Goal: Task Accomplishment & Management: Manage account settings

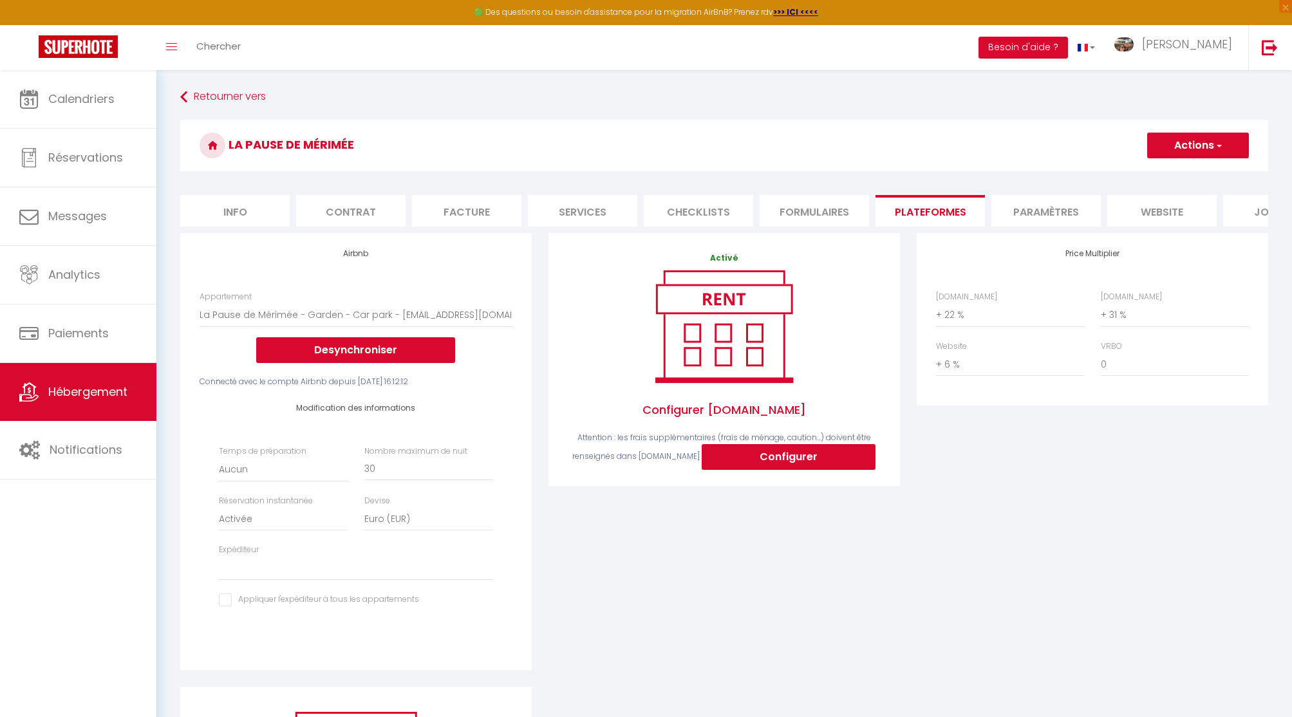
select select "830-44378566"
select select "EUR"
select select
select select "+ 22 %"
select select "+ 31 %"
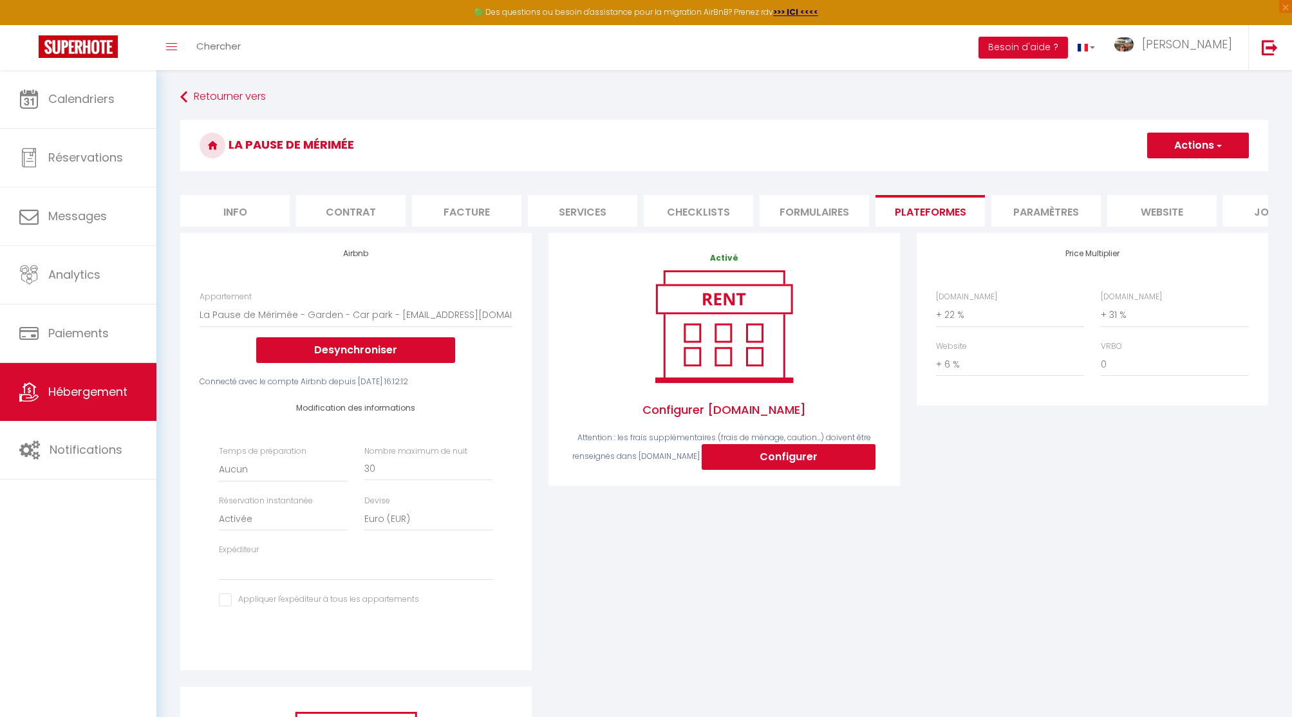
select select "+ 6 %"
click at [82, 390] on span "Hébergement" at bounding box center [87, 392] width 79 height 16
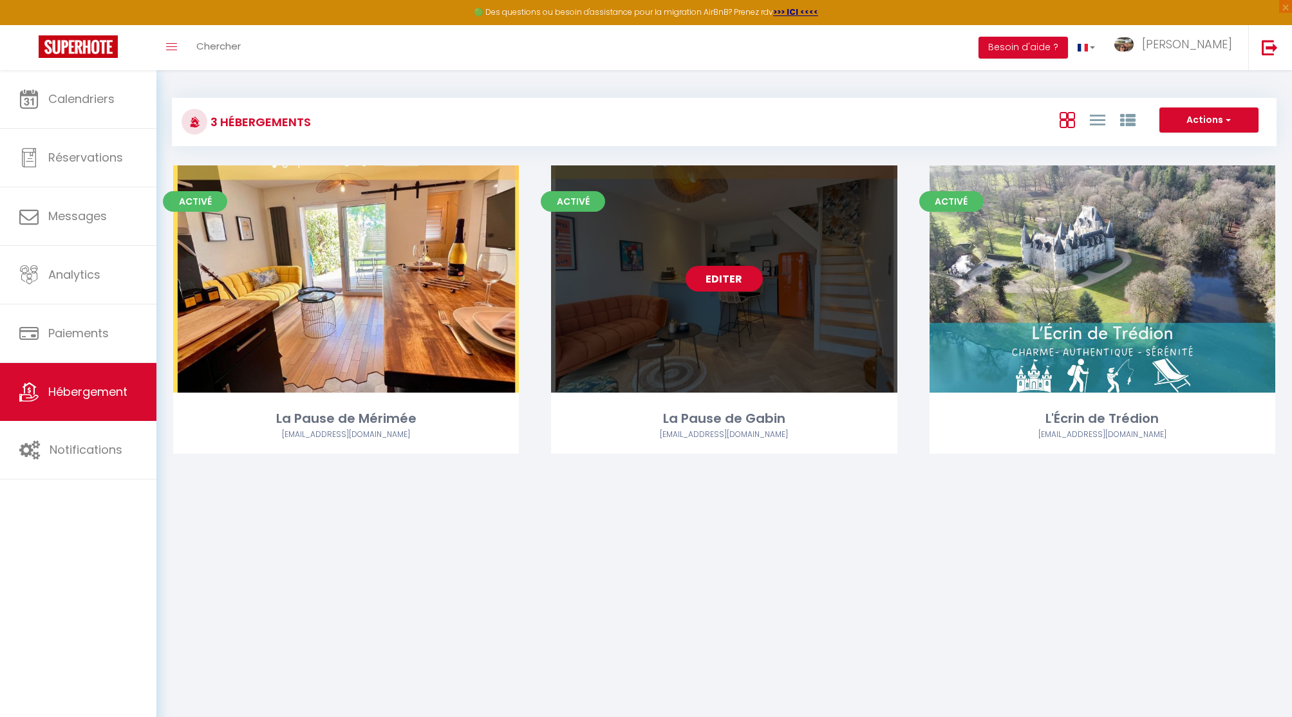
click at [714, 279] on link "Editer" at bounding box center [724, 279] width 77 height 26
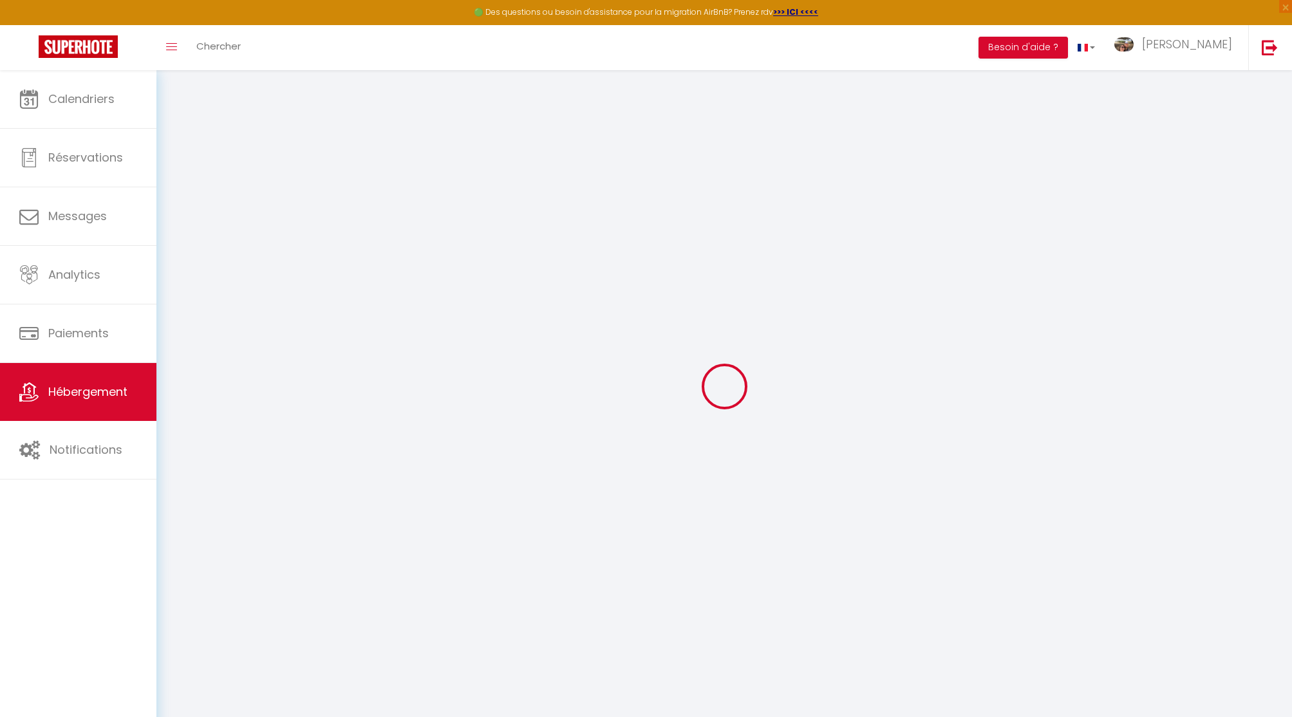
select select "830-1144817490093024931"
select select "+ 22 %"
select select "+ 31 %"
select select "+ 6 %"
select select "17:00"
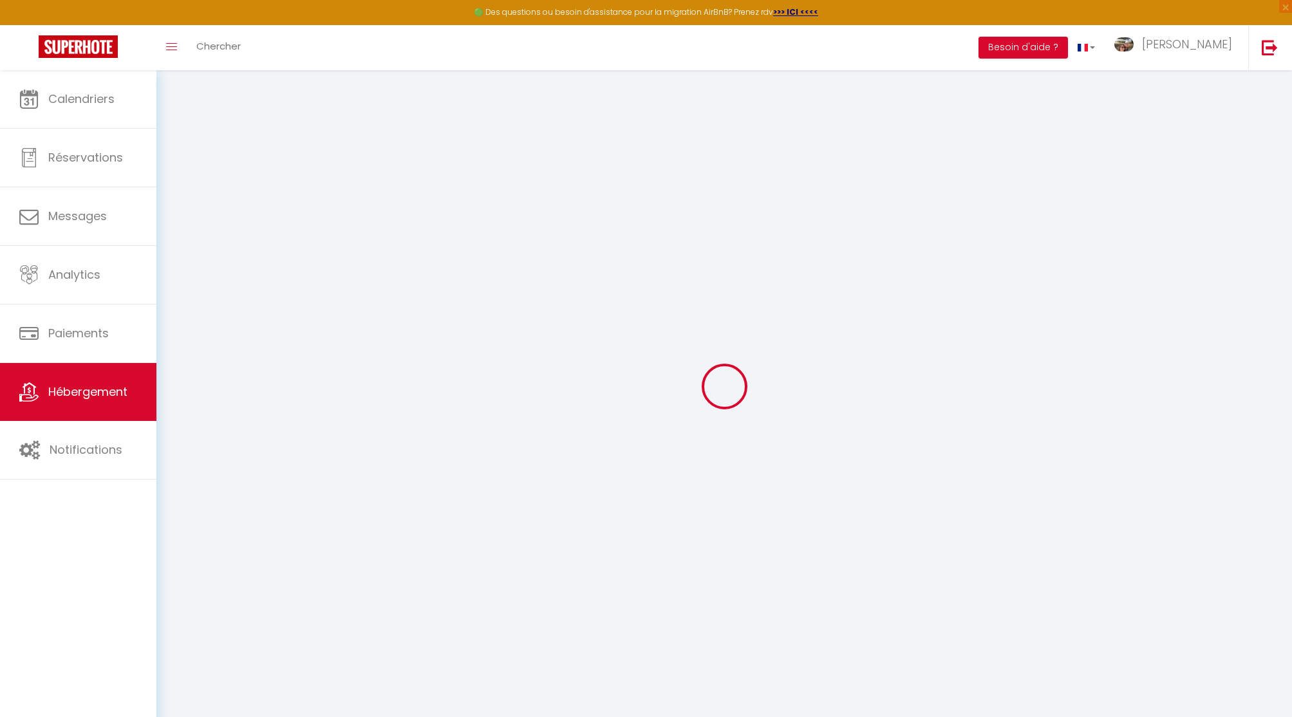
select select
select select "10:00"
select select "30"
select select "120"
select select
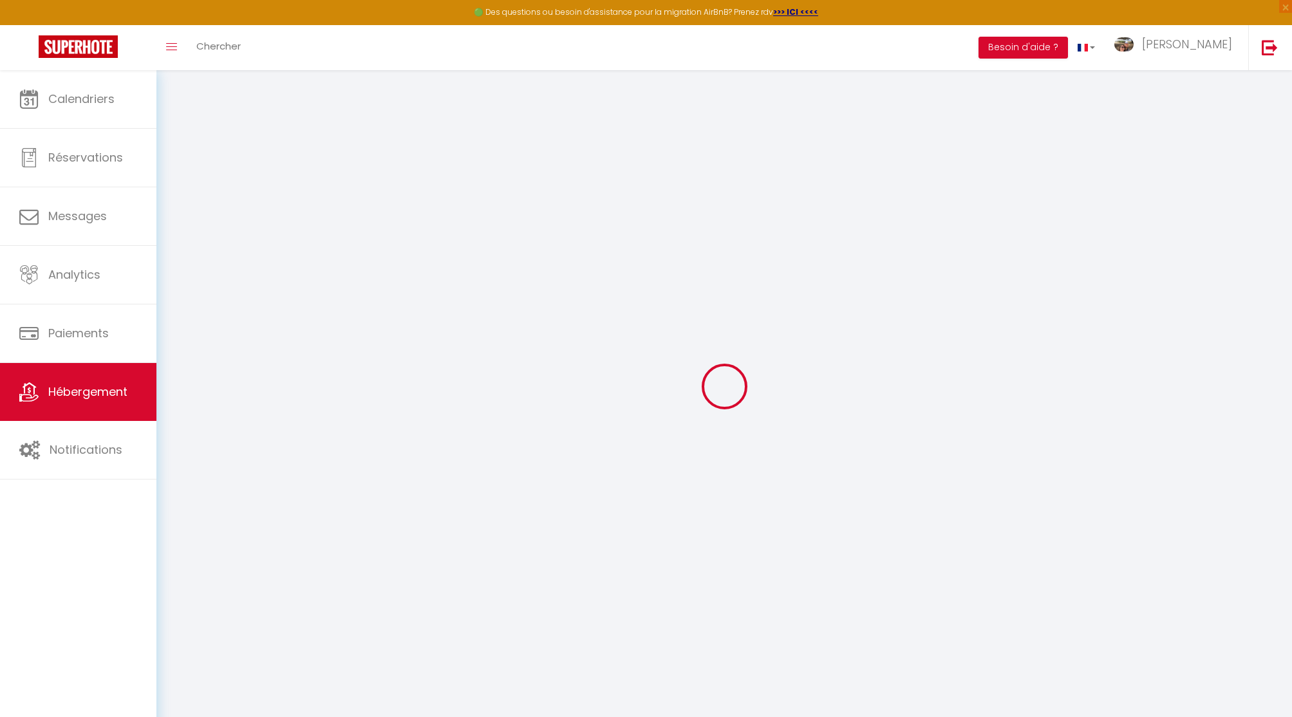
checkbox input "false"
select select "EUR"
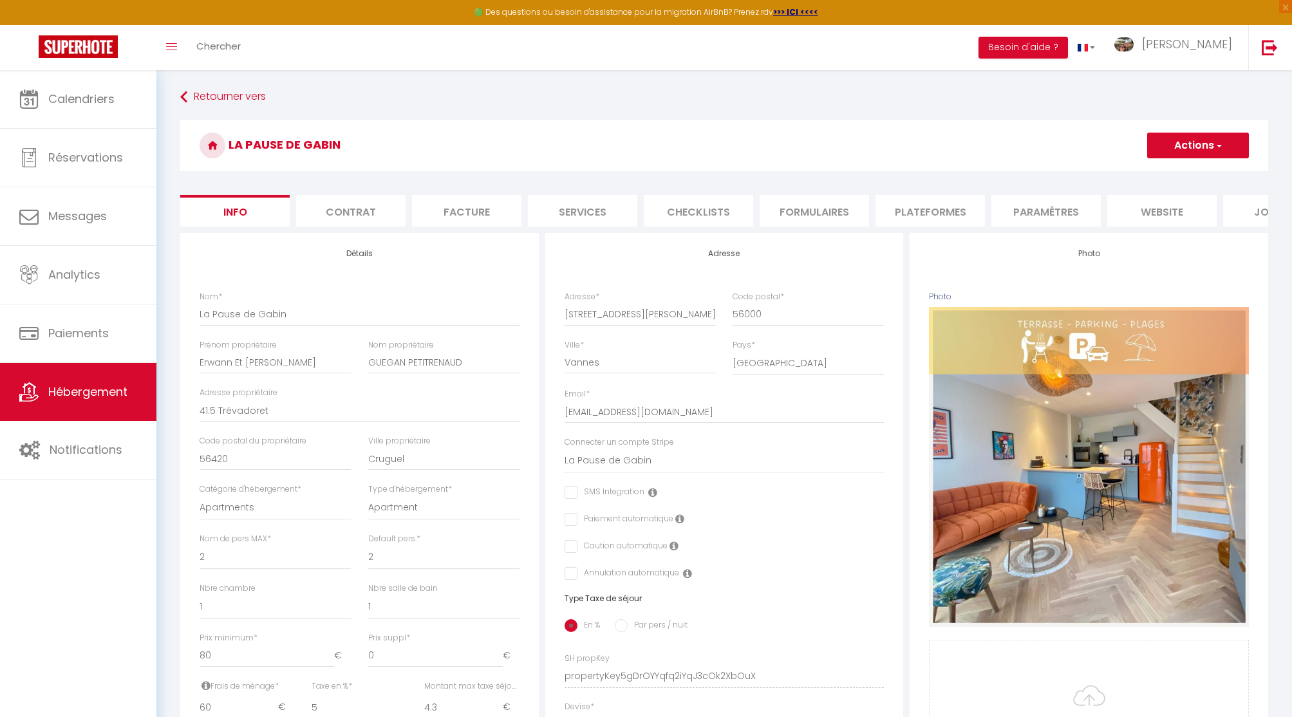
click at [915, 198] on li "Plateformes" at bounding box center [930, 211] width 109 height 32
select select
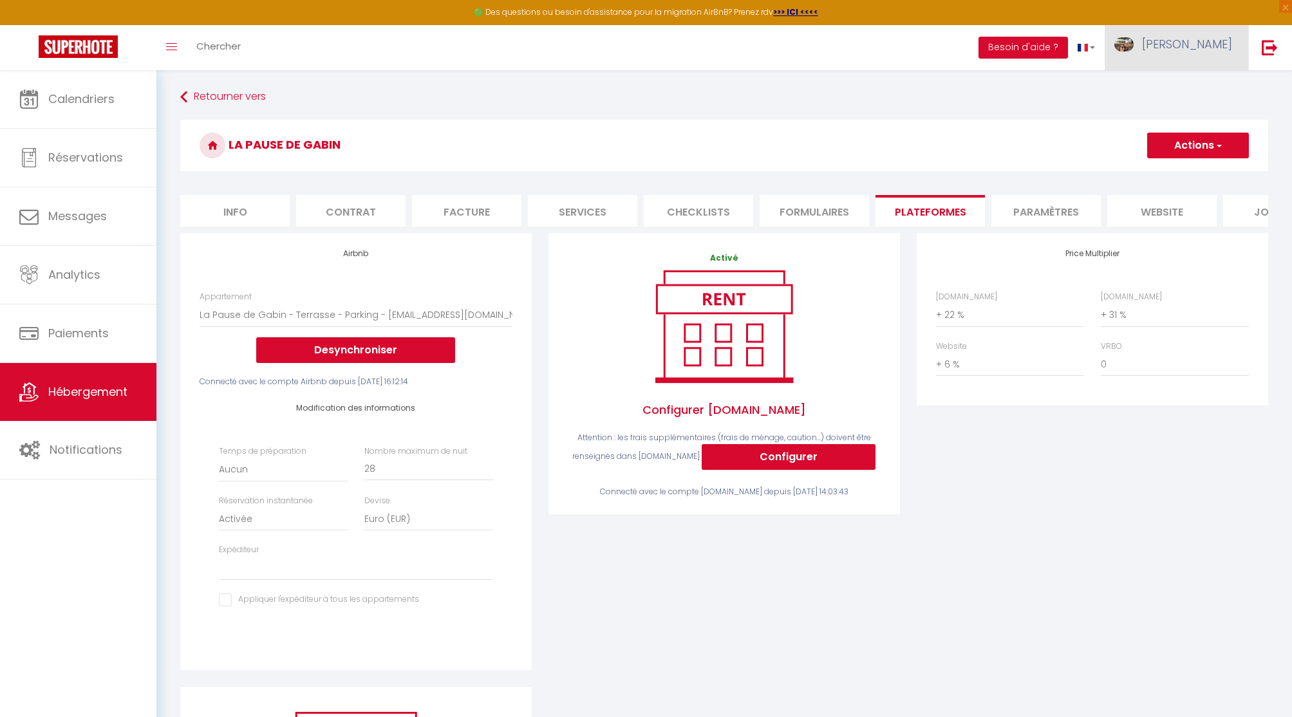
click at [1201, 46] on span "[PERSON_NAME]" at bounding box center [1187, 44] width 90 height 16
click at [1196, 93] on link "Paramètres" at bounding box center [1196, 90] width 95 height 22
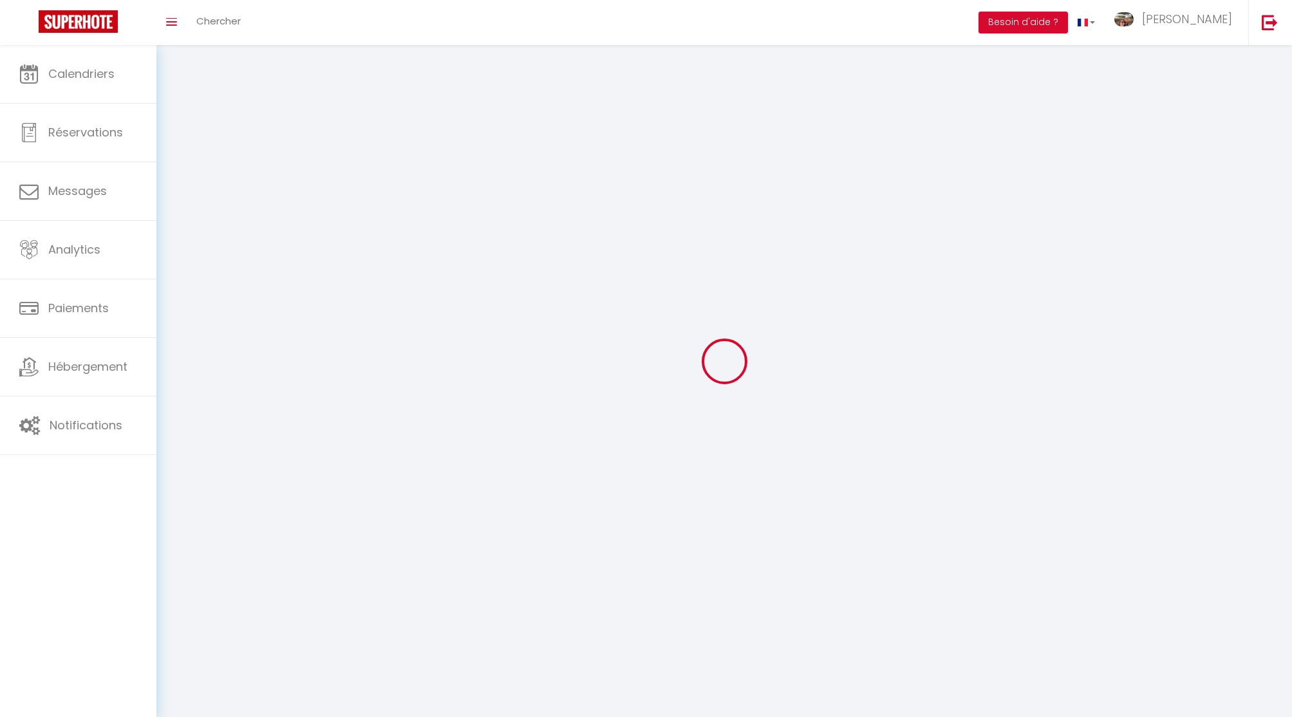
type input "[PERSON_NAME]"
type input "0658281015"
type input "RUE [PERSON_NAME]"
type input "56000"
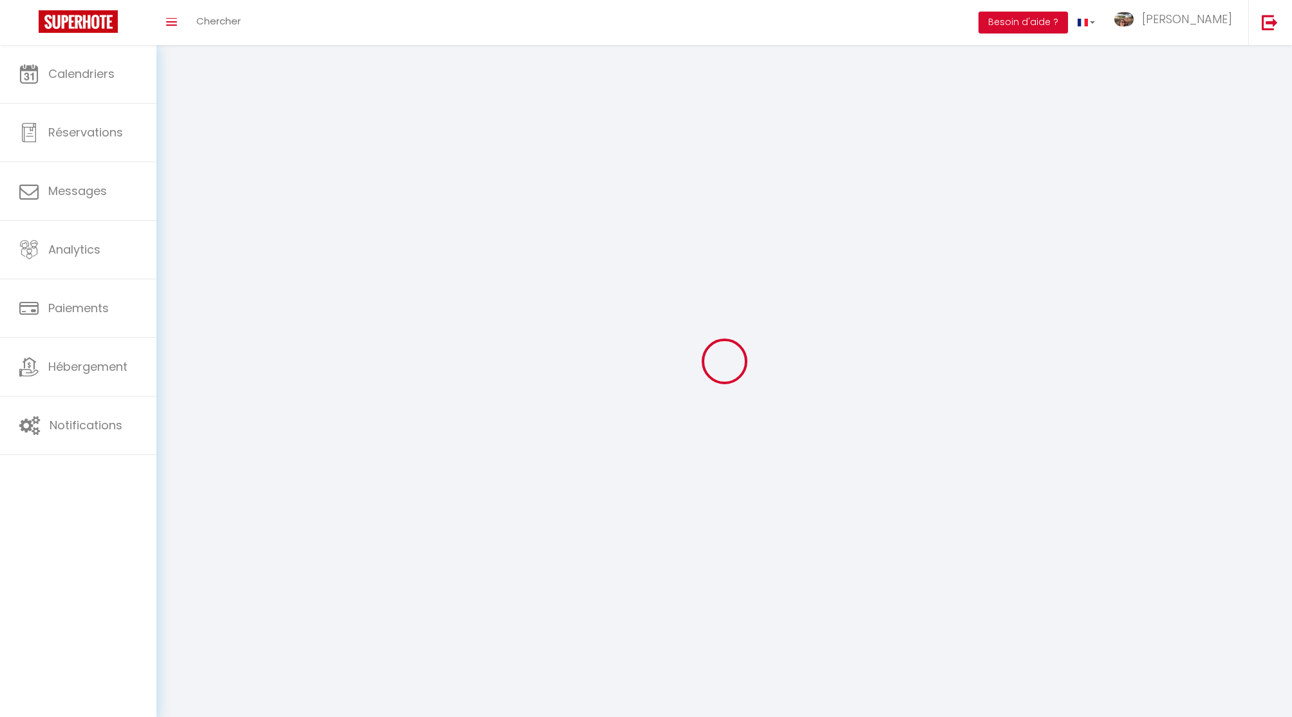
type input "VANNES"
type input "l26KeFvU03MaDGVEm6vrZLFUF"
type input "0FeAlplnUR59dnoxCkjNYzLKJ"
type input "[URL][DOMAIN_NAME]"
type input "FO27250"
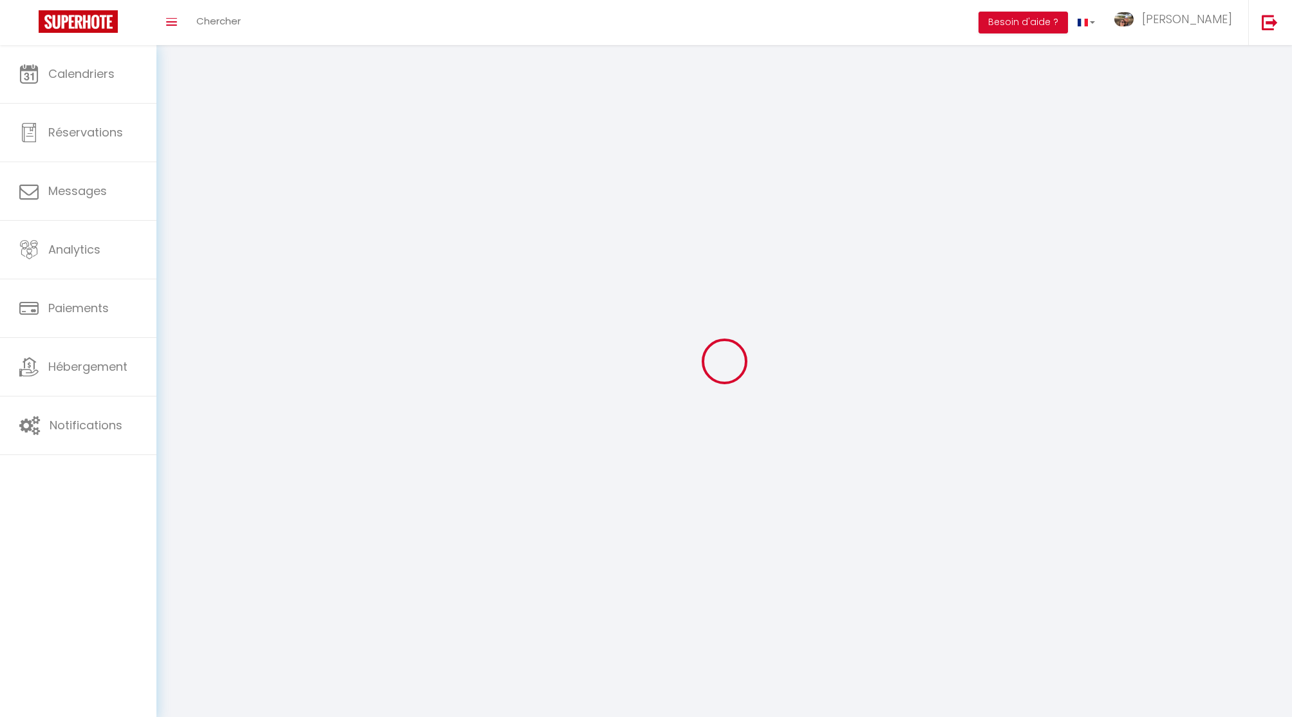
type input "l26KeFvU03MaDGVEm6vrZLFUF"
type input "0FeAlplnUR59dnoxCkjNYzLKJ"
type input "[URL][DOMAIN_NAME]"
select select "28"
select select "fr"
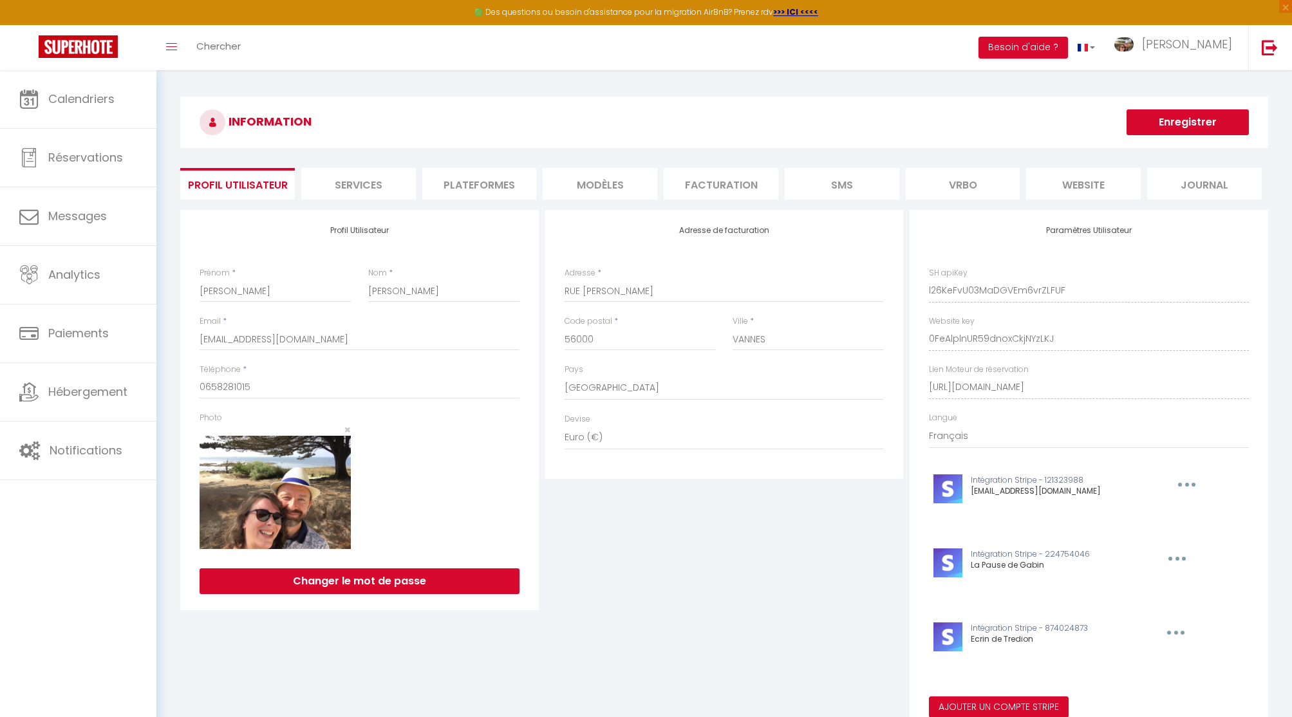
click at [476, 187] on li "Plateformes" at bounding box center [479, 184] width 115 height 32
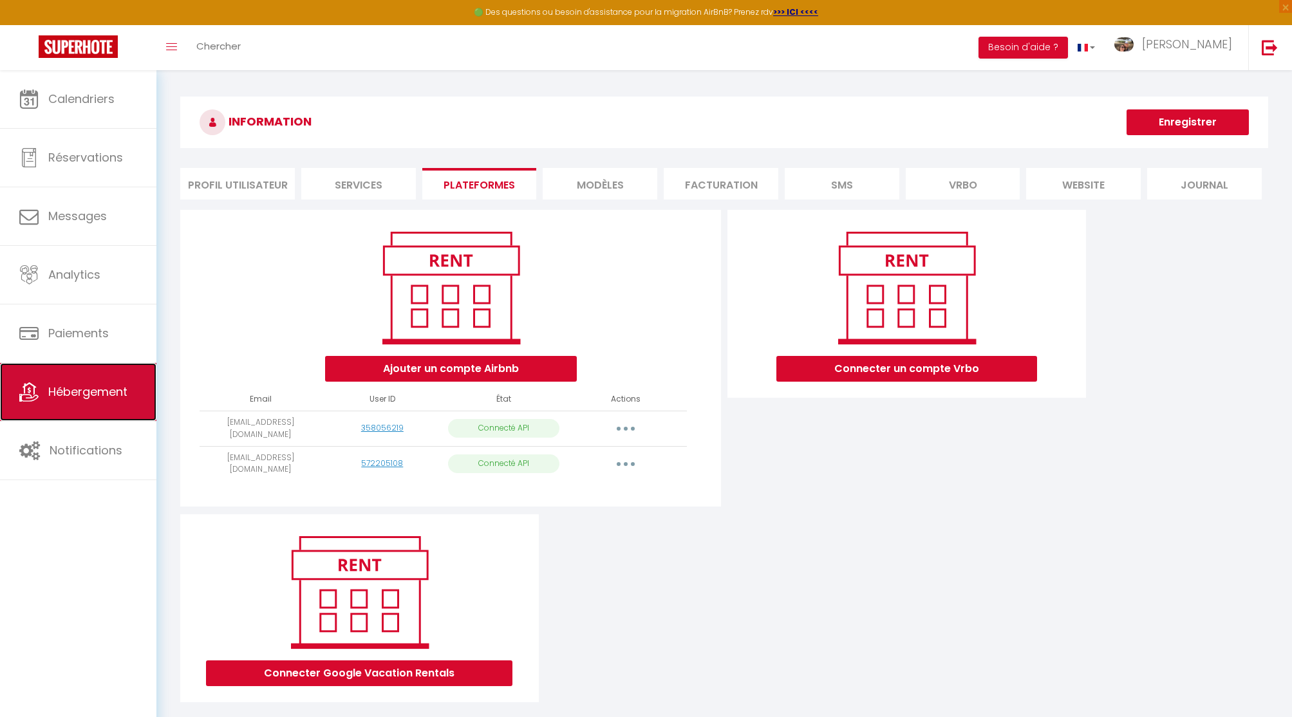
click at [96, 384] on span "Hébergement" at bounding box center [87, 392] width 79 height 16
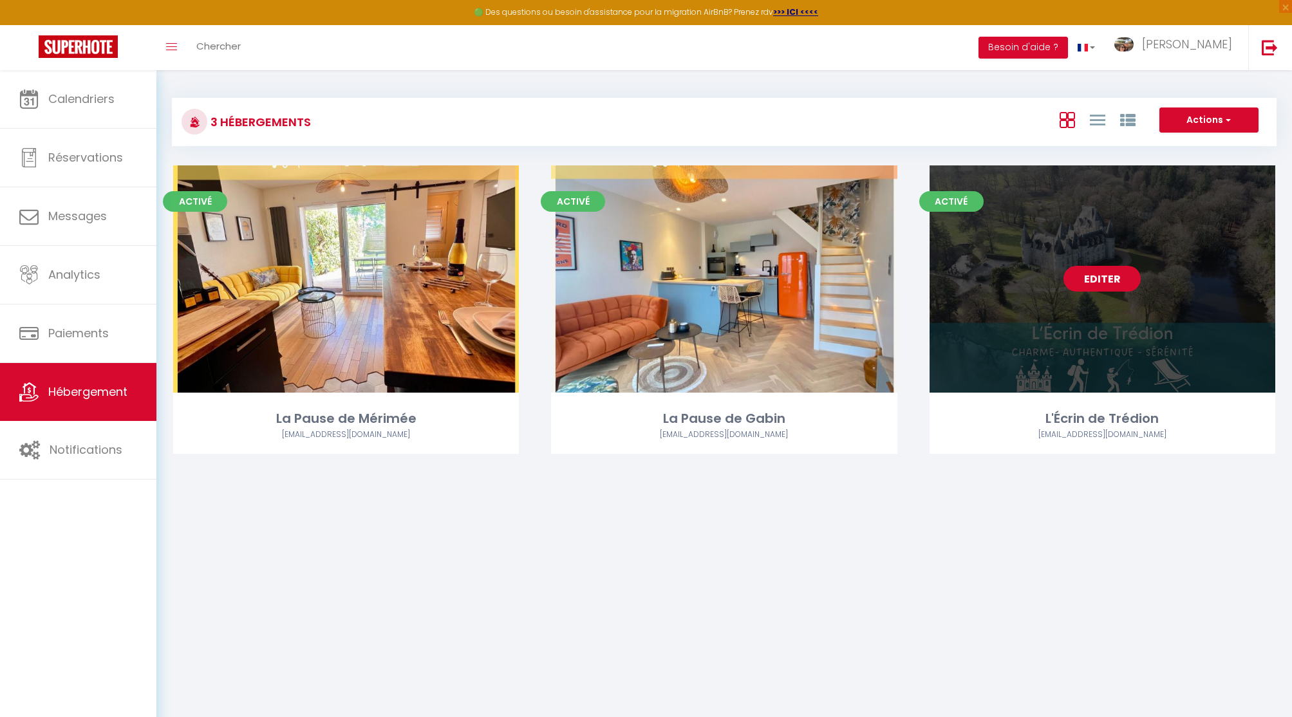
click at [1095, 271] on link "Editer" at bounding box center [1102, 279] width 77 height 26
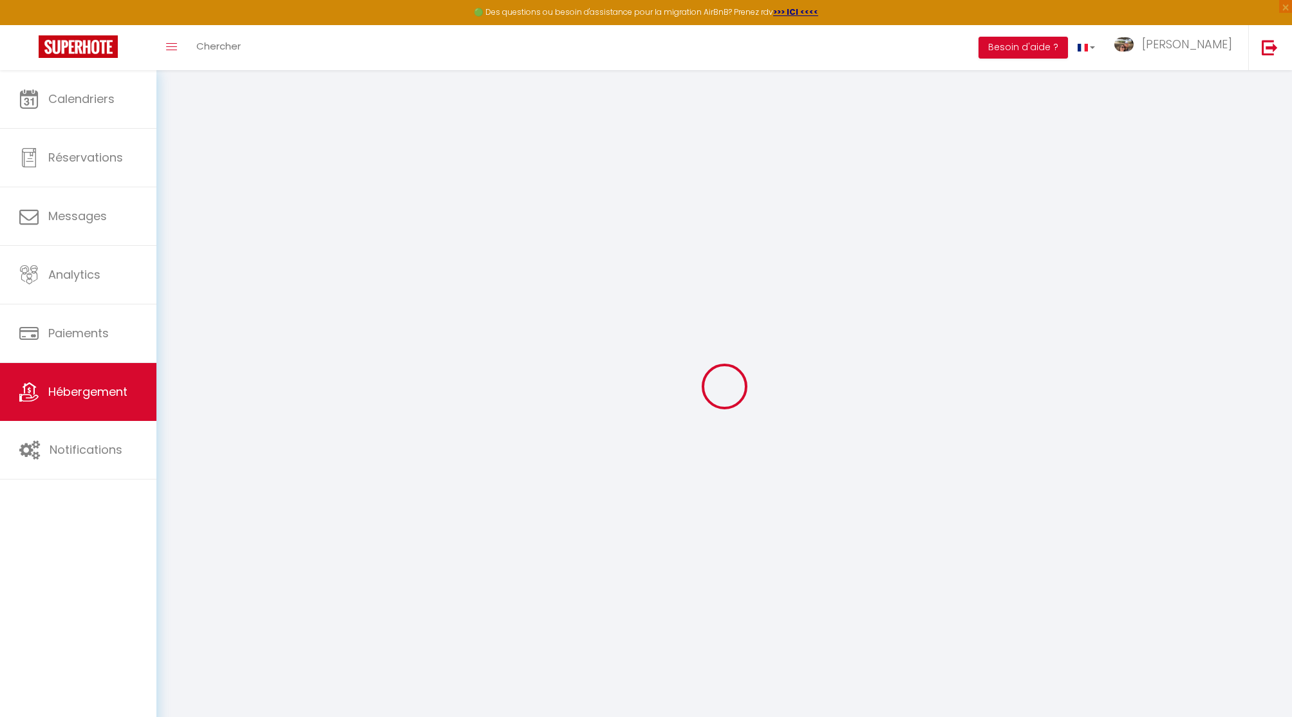
select select "8713-1134492702697807912"
select select "+ 22 %"
select select "+ 40 %"
select select "+ 6 %"
select select "+ 20 %"
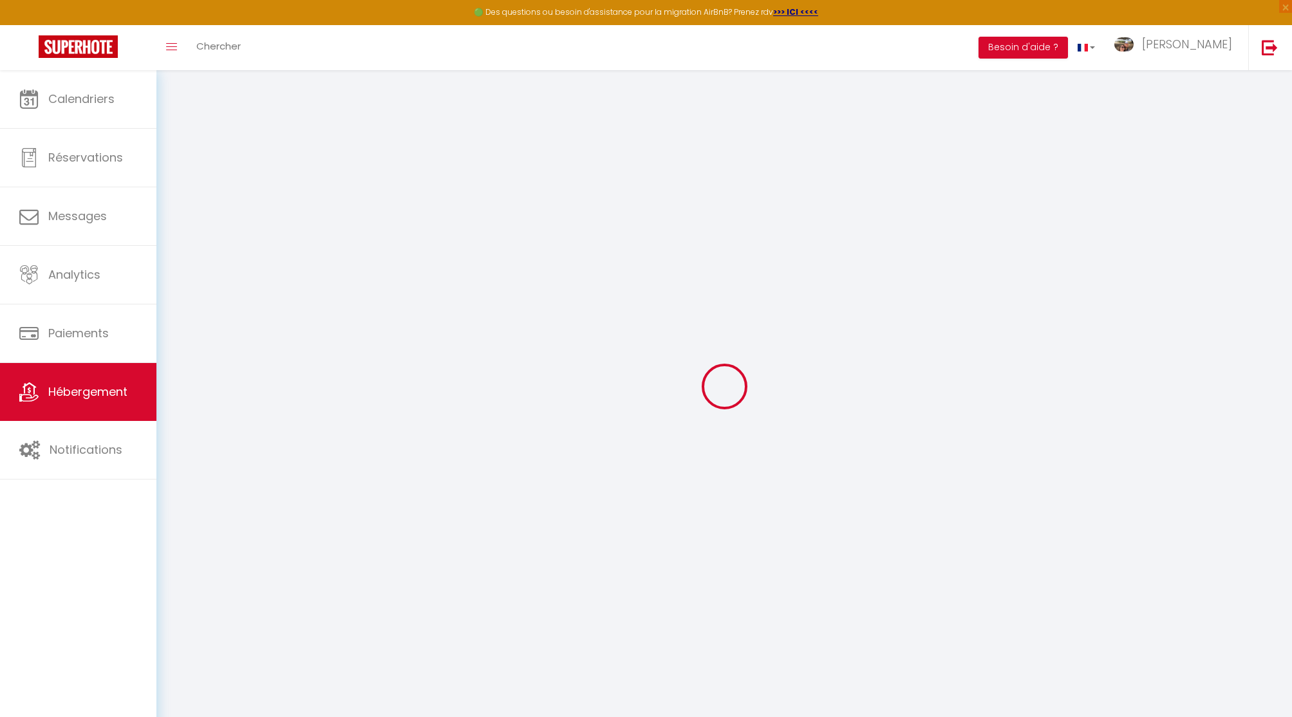
select select "17:00"
select select "22:00"
select select "10:00"
select select "30"
select select "120"
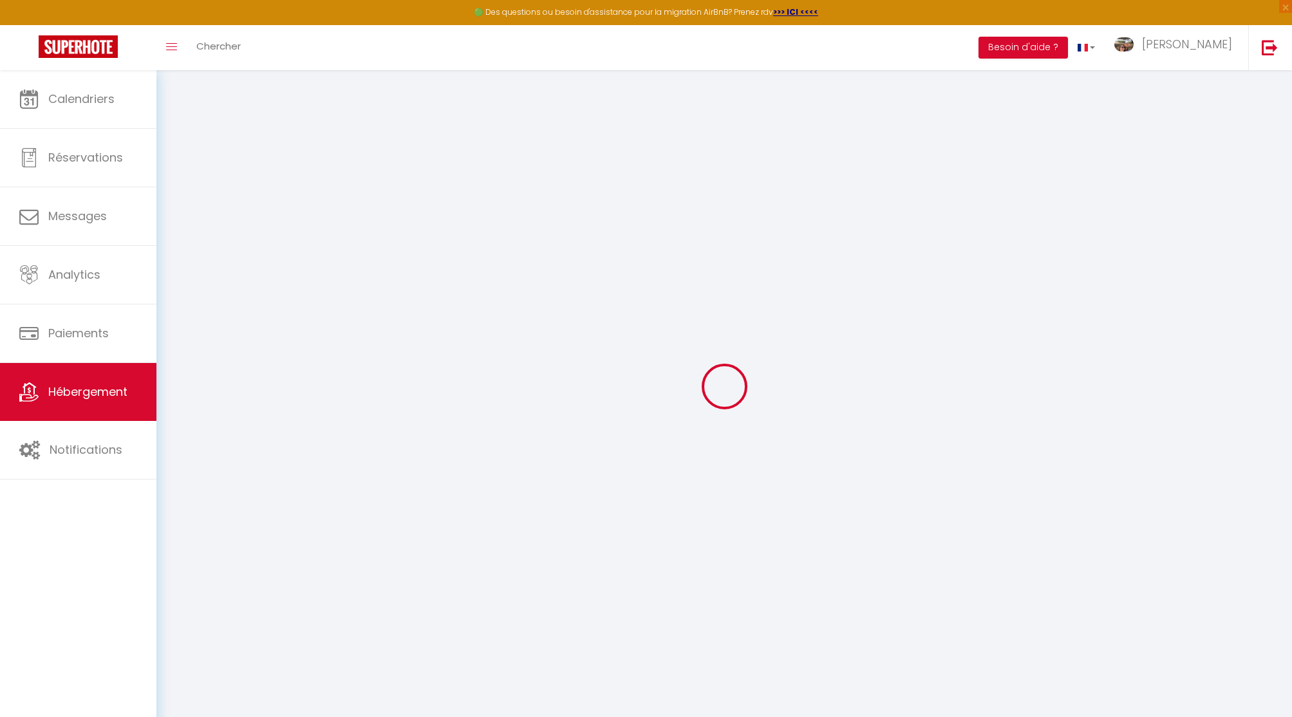
checkbox input "false"
select select "EUR"
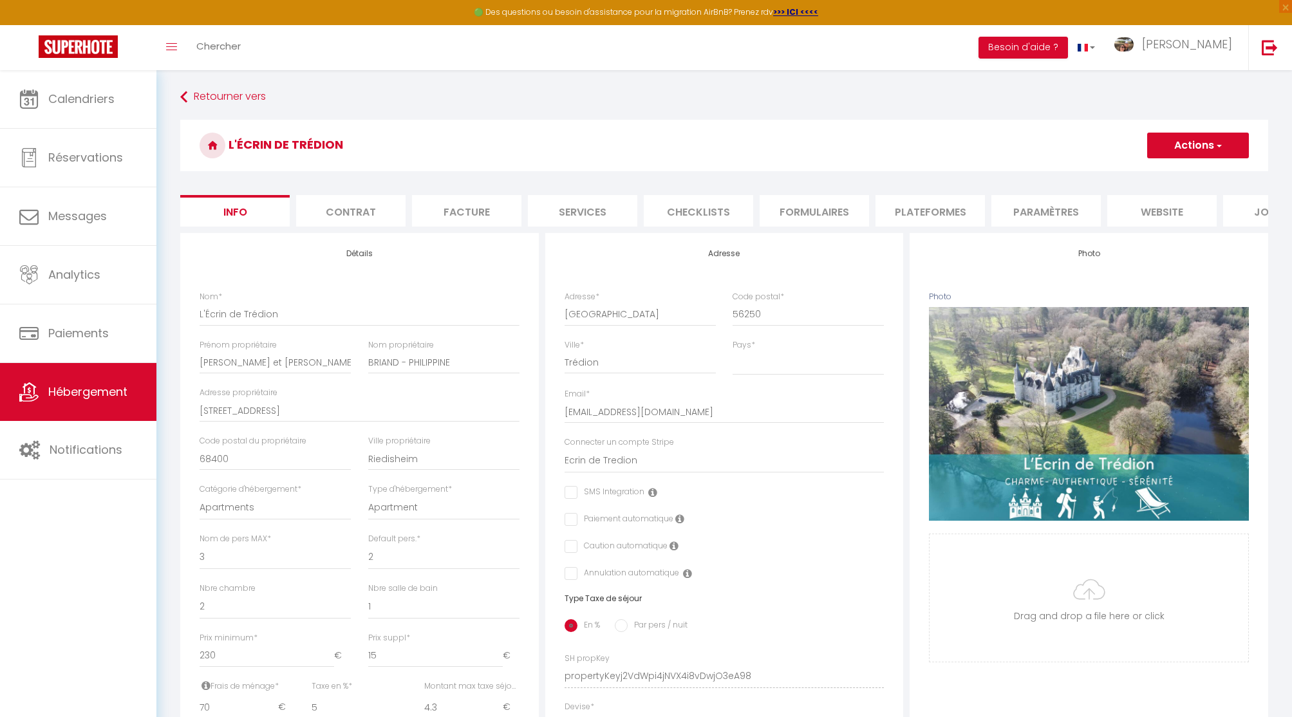
click at [828, 211] on li "Formulaires" at bounding box center [814, 211] width 109 height 32
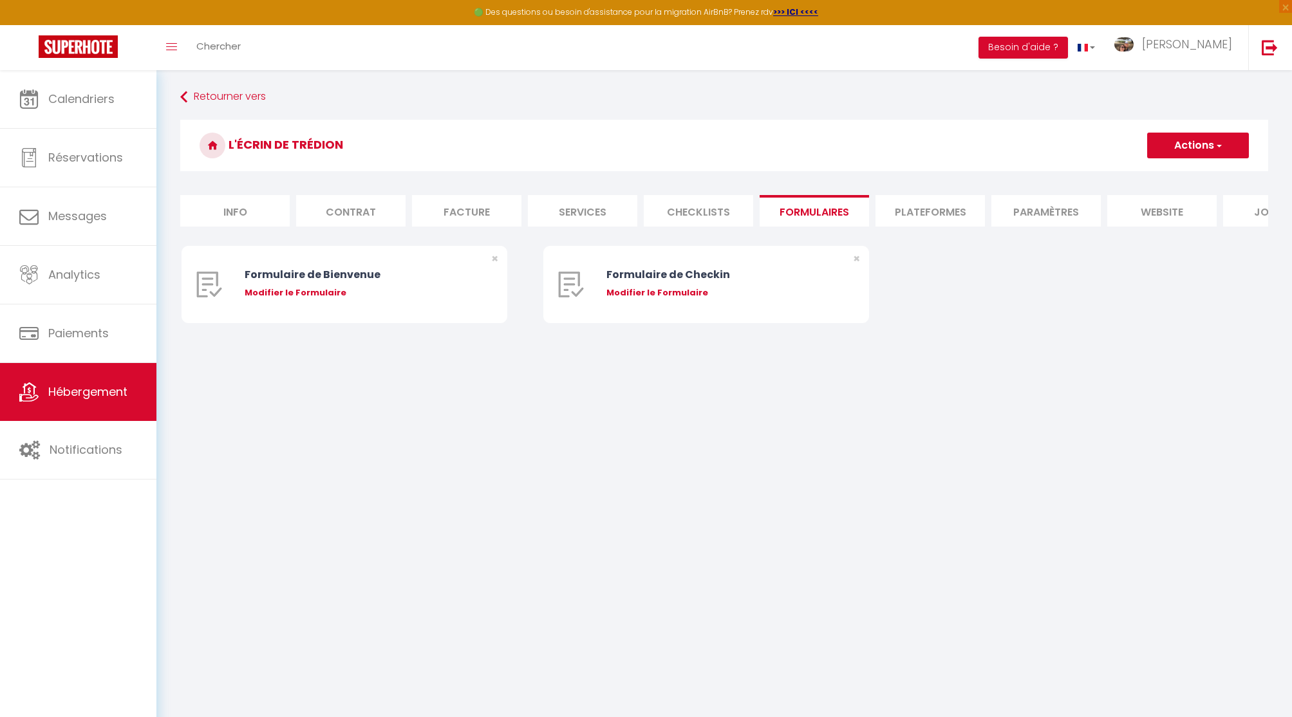
click at [916, 216] on li "Plateformes" at bounding box center [930, 211] width 109 height 32
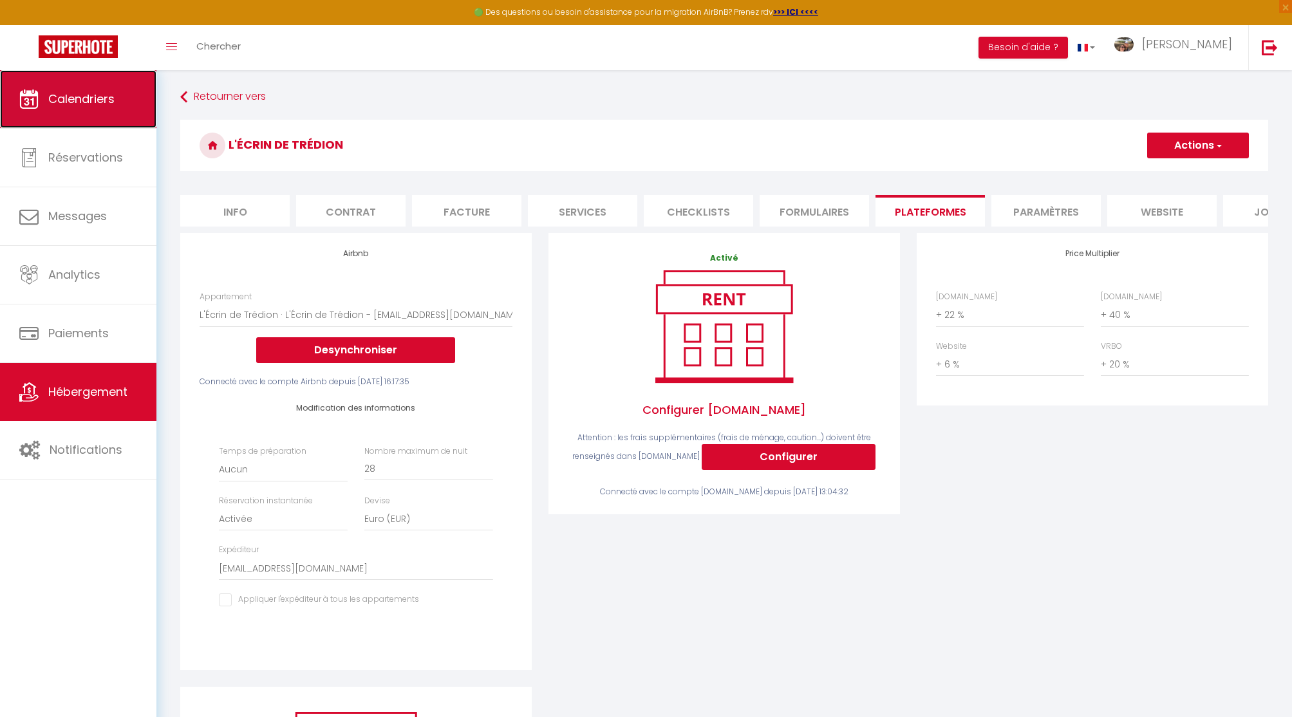
click at [109, 109] on link "Calendriers" at bounding box center [78, 99] width 156 height 58
